Goal: Task Accomplishment & Management: Manage account settings

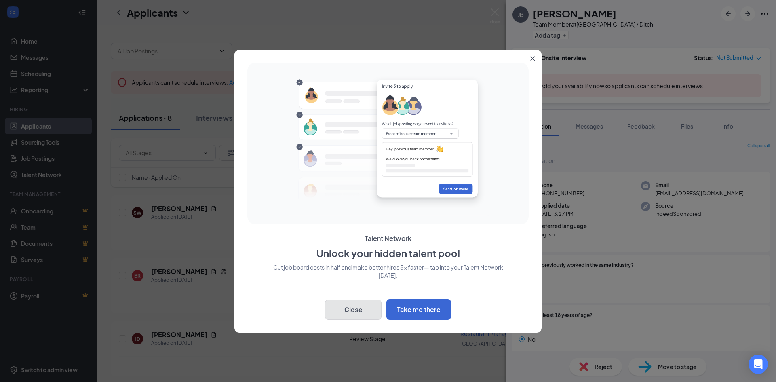
click at [372, 304] on button "Close" at bounding box center [353, 309] width 57 height 20
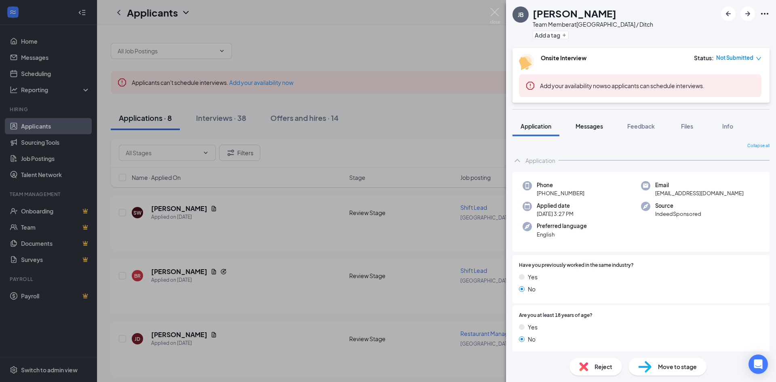
click at [603, 128] on span "Messages" at bounding box center [588, 125] width 27 height 7
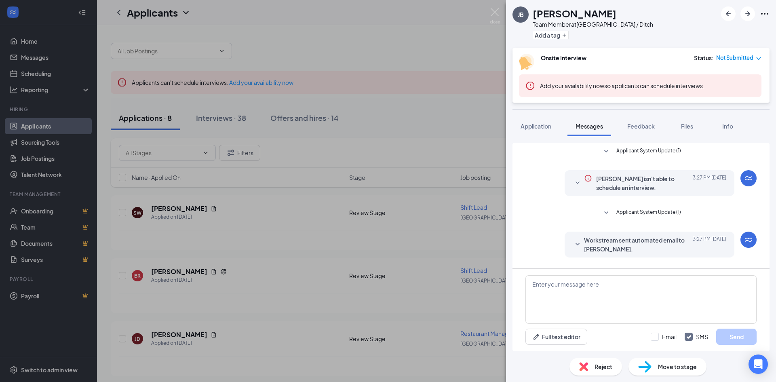
click at [626, 213] on span "Applicant System Update (1)" at bounding box center [648, 213] width 65 height 10
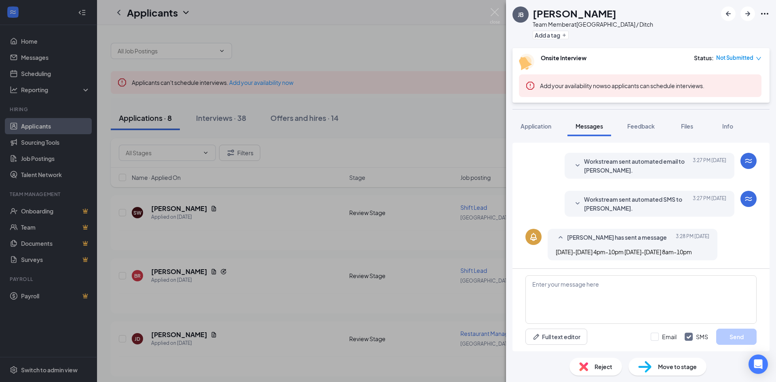
scroll to position [102, 0]
click at [370, 133] on div "JB [PERSON_NAME] Team Member at [GEOGRAPHIC_DATA] / Ditch Add a tag Onsite Inte…" at bounding box center [388, 191] width 776 height 382
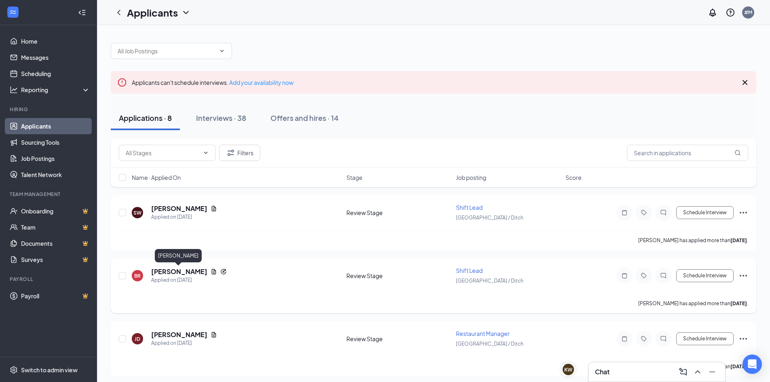
click at [179, 272] on h5 "[PERSON_NAME]" at bounding box center [179, 271] width 56 height 9
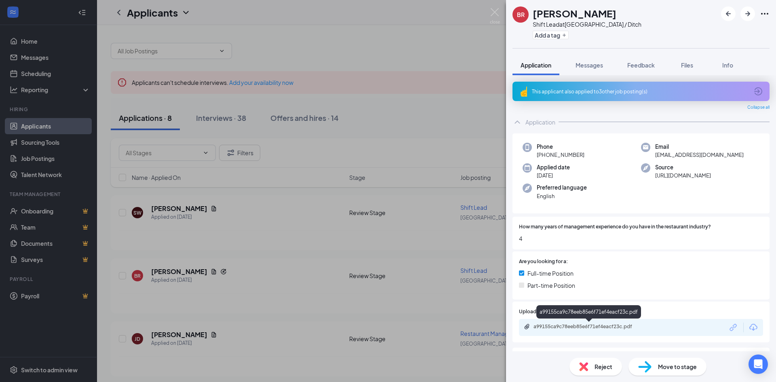
click at [587, 328] on div "a99155ca9c78eeb85e6f71ef4eacf23c.pdf" at bounding box center [589, 326] width 113 height 6
drag, startPoint x: 602, startPoint y: 63, endPoint x: 627, endPoint y: 76, distance: 27.8
click at [602, 63] on span "Messages" at bounding box center [588, 64] width 27 height 7
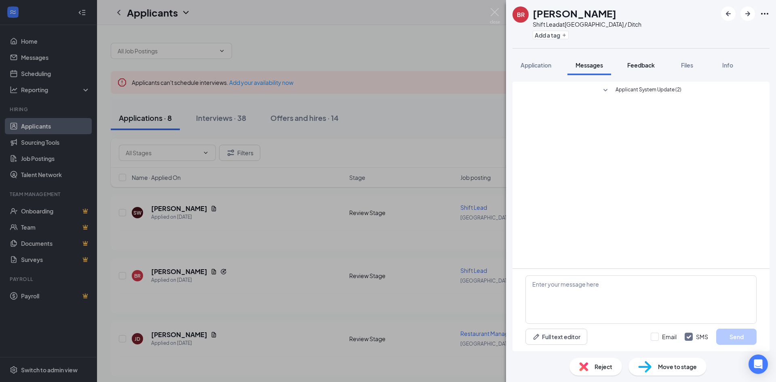
click at [657, 67] on button "Feedback" at bounding box center [641, 65] width 44 height 20
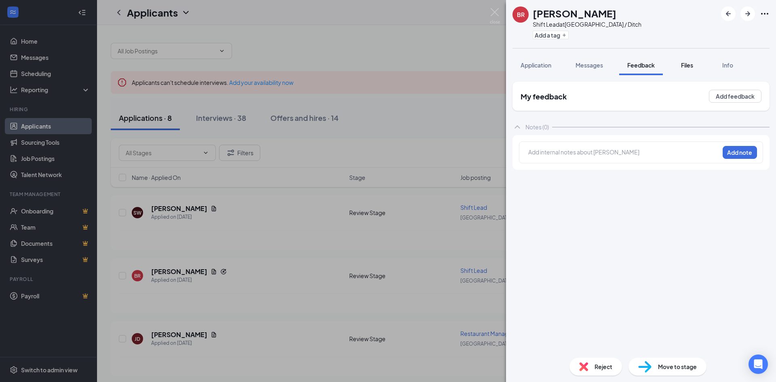
click at [683, 66] on span "Files" at bounding box center [687, 64] width 12 height 7
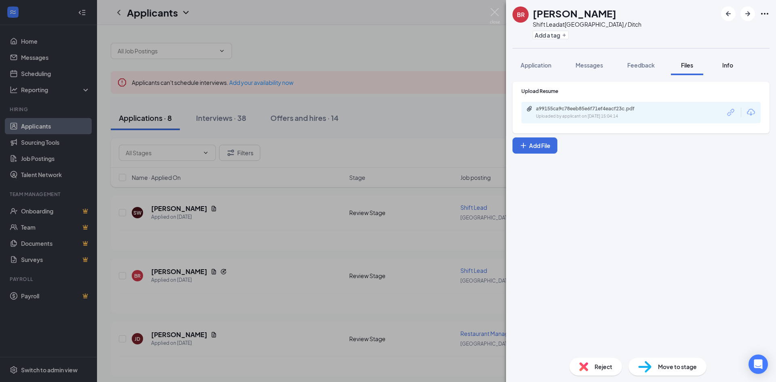
click at [725, 71] on button "Info" at bounding box center [727, 65] width 32 height 20
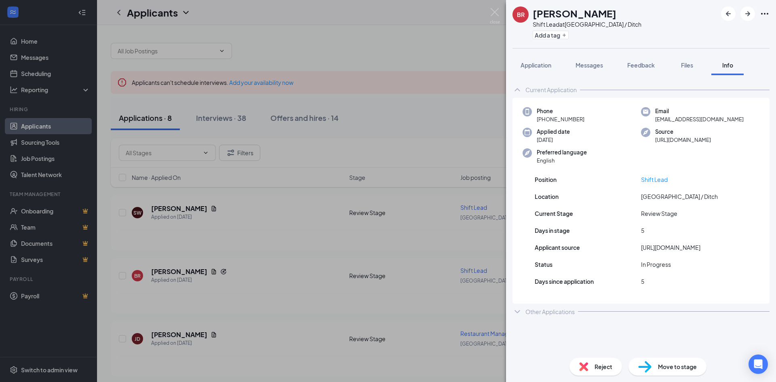
click at [324, 194] on div "BR [PERSON_NAME] Shift Lead at [GEOGRAPHIC_DATA] / Ditch Add a tag Application …" at bounding box center [388, 191] width 776 height 382
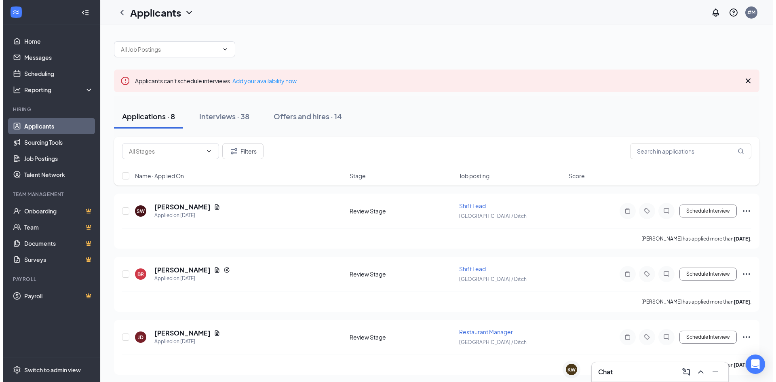
scroll to position [162, 0]
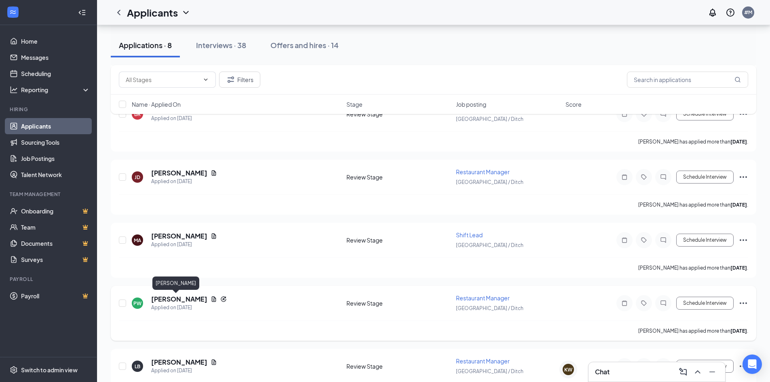
click at [167, 300] on h5 "[PERSON_NAME]" at bounding box center [179, 299] width 56 height 9
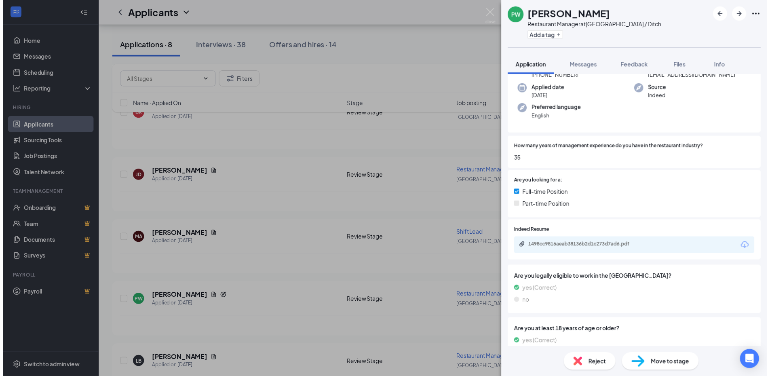
scroll to position [97, 0]
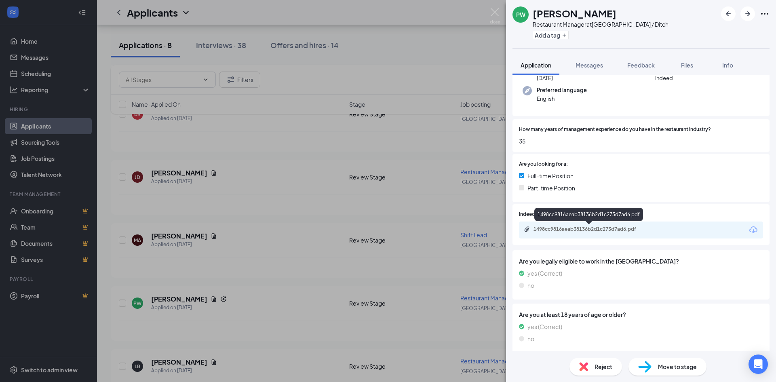
click at [568, 230] on div "1498cc9816aeab38136b2d1c273d7ad6.pdf" at bounding box center [589, 229] width 113 height 6
click at [246, 231] on div "PW [PERSON_NAME] Restaurant Manager at [GEOGRAPHIC_DATA] / Ditch Add a tag Appl…" at bounding box center [388, 191] width 776 height 382
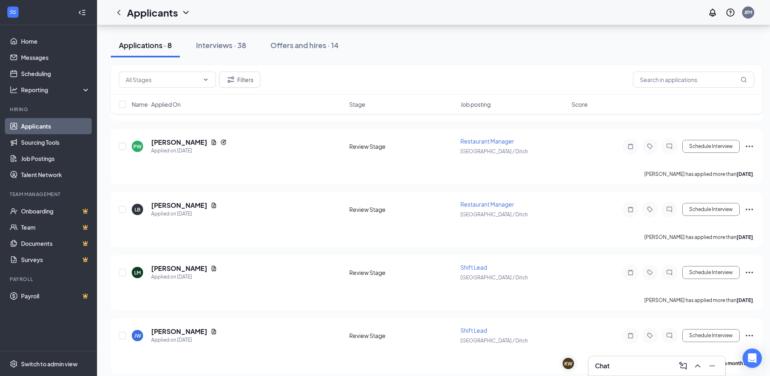
scroll to position [323, 0]
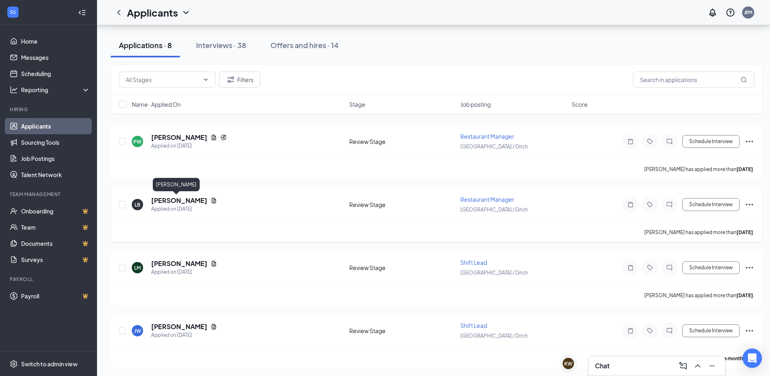
click at [166, 196] on h5 "[PERSON_NAME]" at bounding box center [179, 200] width 56 height 9
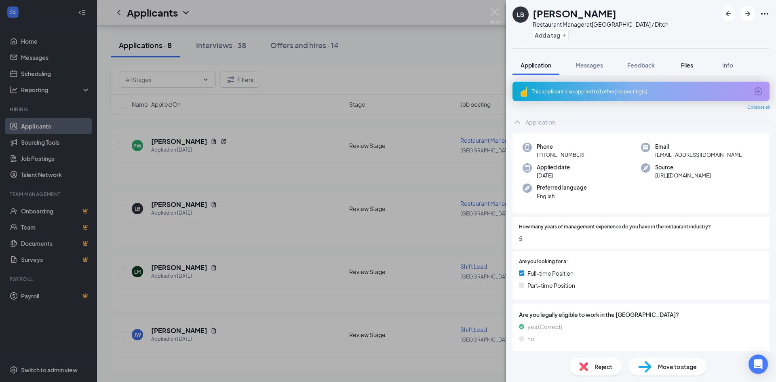
click at [684, 69] on button "Files" at bounding box center [687, 65] width 32 height 20
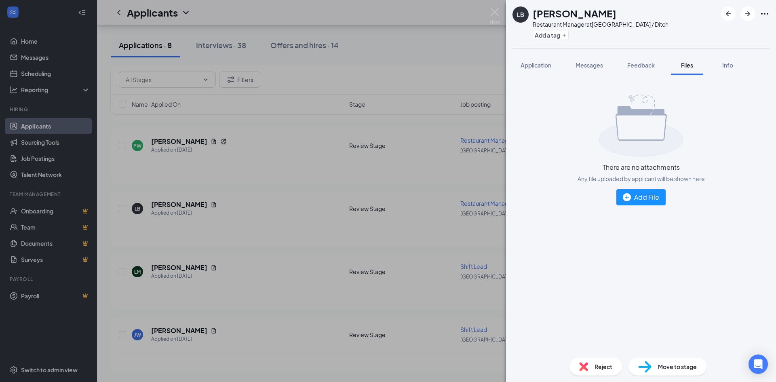
click at [348, 239] on div "LB [PERSON_NAME] Restaurant Manager at [GEOGRAPHIC_DATA] / Ditch Add a tag Appl…" at bounding box center [388, 191] width 776 height 382
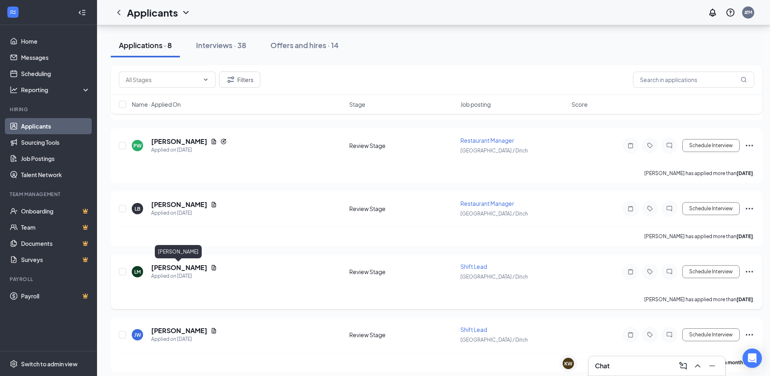
click at [177, 264] on h5 "[PERSON_NAME]" at bounding box center [179, 267] width 56 height 9
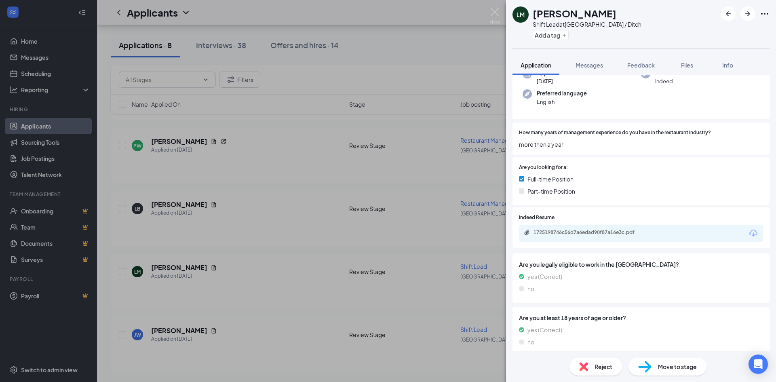
scroll to position [75, 0]
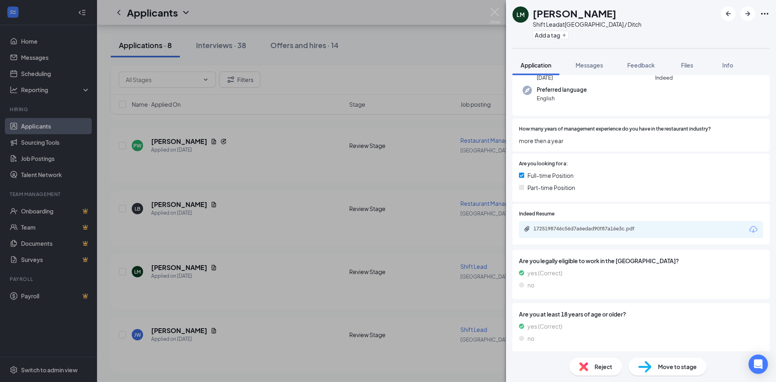
click at [174, 292] on div "LM Lanisea [PERSON_NAME] Shift Lead at [GEOGRAPHIC_DATA] / Ditch Add a tag Appl…" at bounding box center [388, 191] width 776 height 382
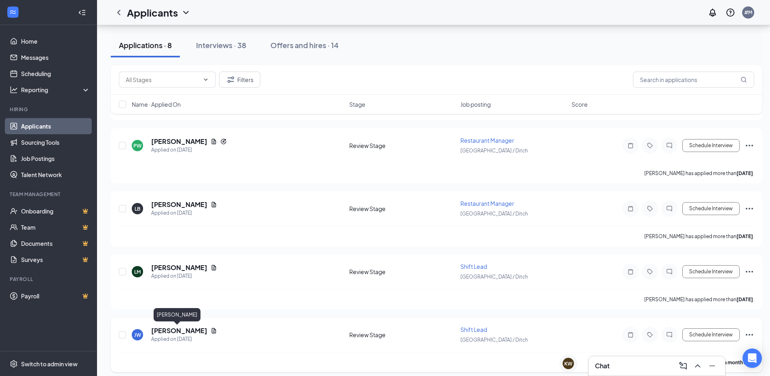
click at [176, 330] on h5 "[PERSON_NAME]" at bounding box center [179, 330] width 56 height 9
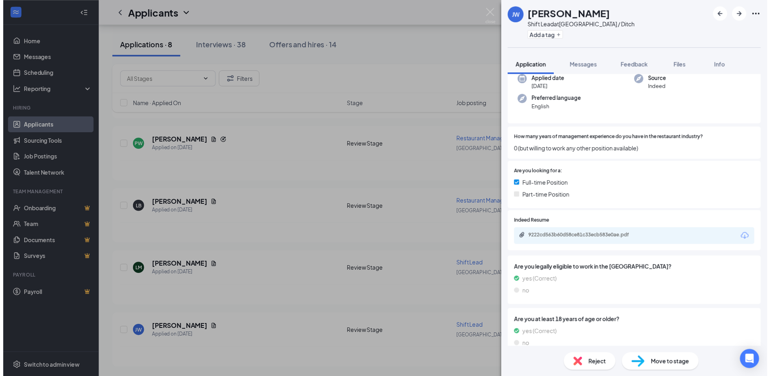
scroll to position [97, 0]
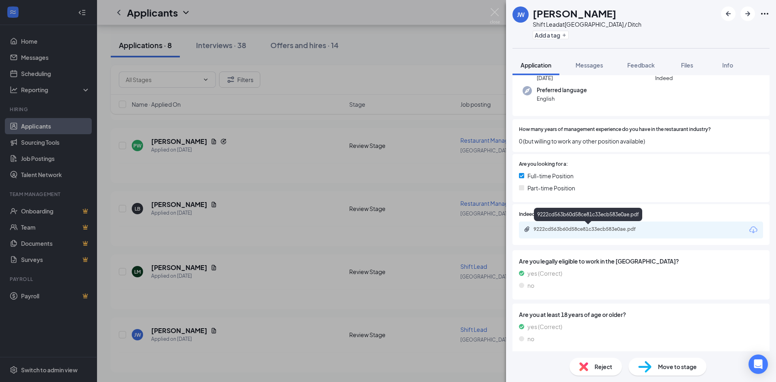
click at [591, 231] on div "9222cd563b60d58ce81c33ecb583e0ae.pdf" at bounding box center [589, 229] width 113 height 6
click at [371, 189] on div "[PERSON_NAME] [PERSON_NAME] Shift Lead at [GEOGRAPHIC_DATA] / Ditch Add a tag A…" at bounding box center [388, 191] width 776 height 382
